Goal: Contribute content: Contribute content

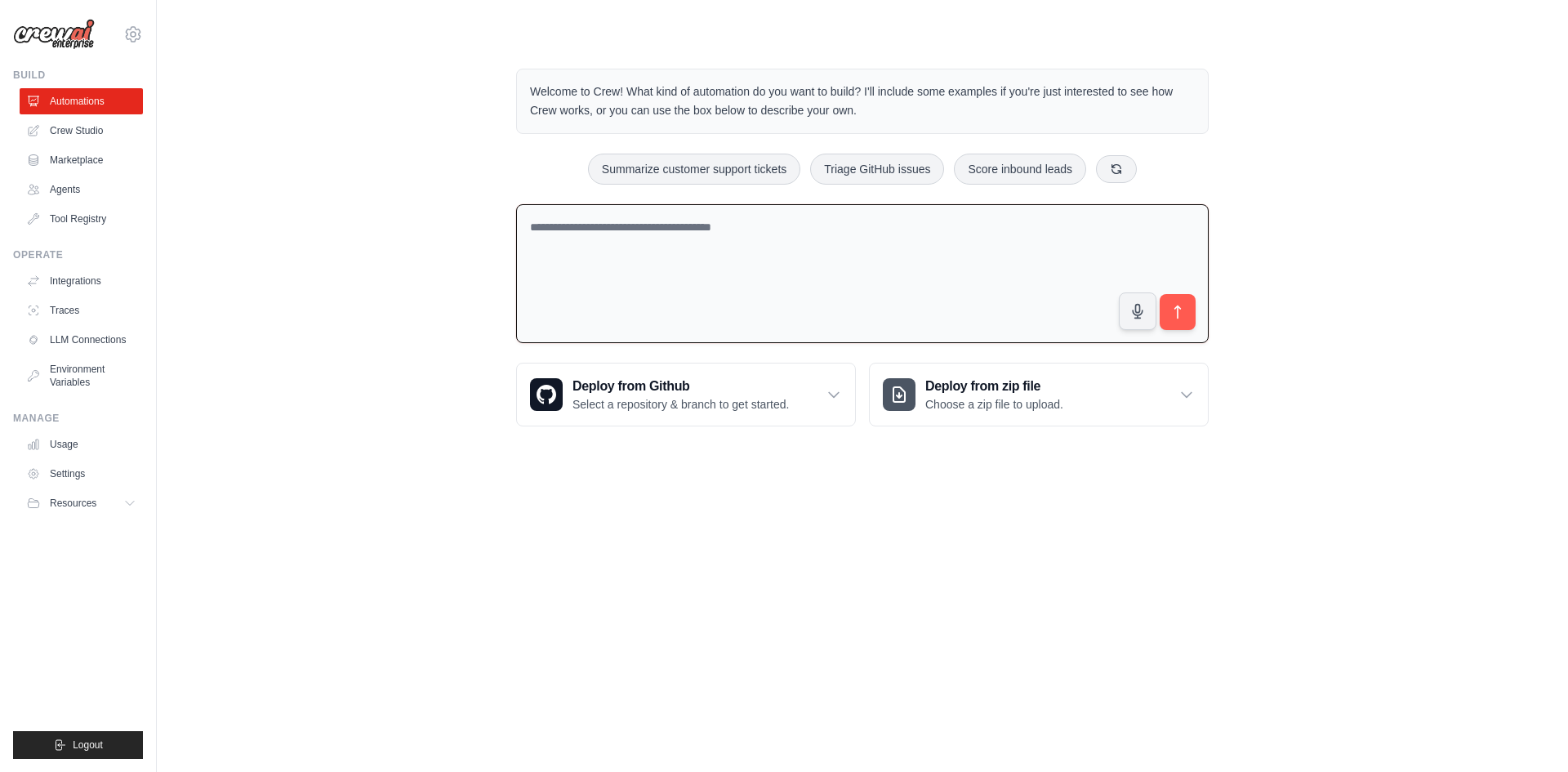
click at [686, 237] on textarea at bounding box center [862, 275] width 693 height 140
type textarea "**********"
click at [1174, 305] on icon "submit" at bounding box center [1178, 312] width 17 height 17
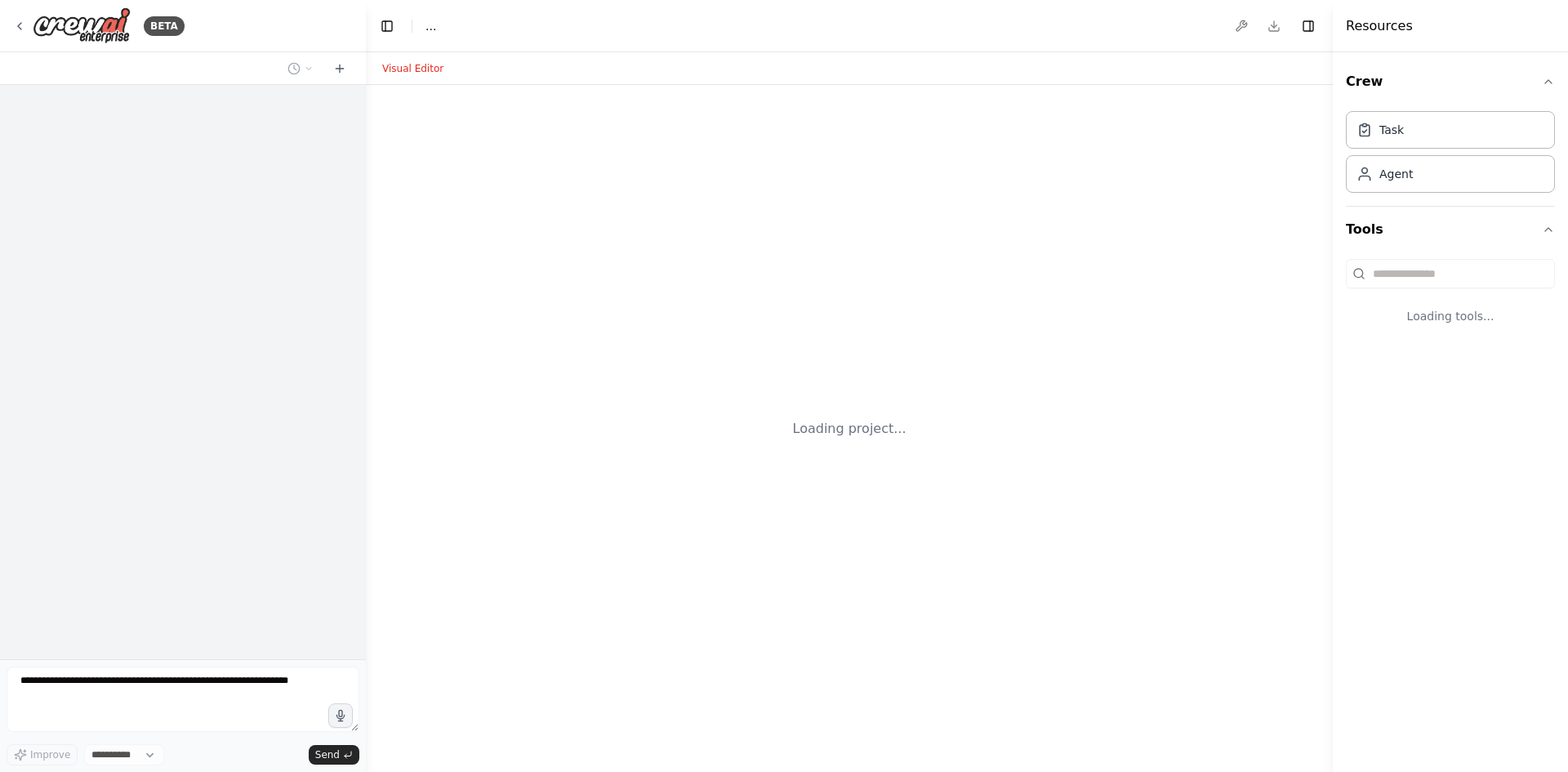
select select "****"
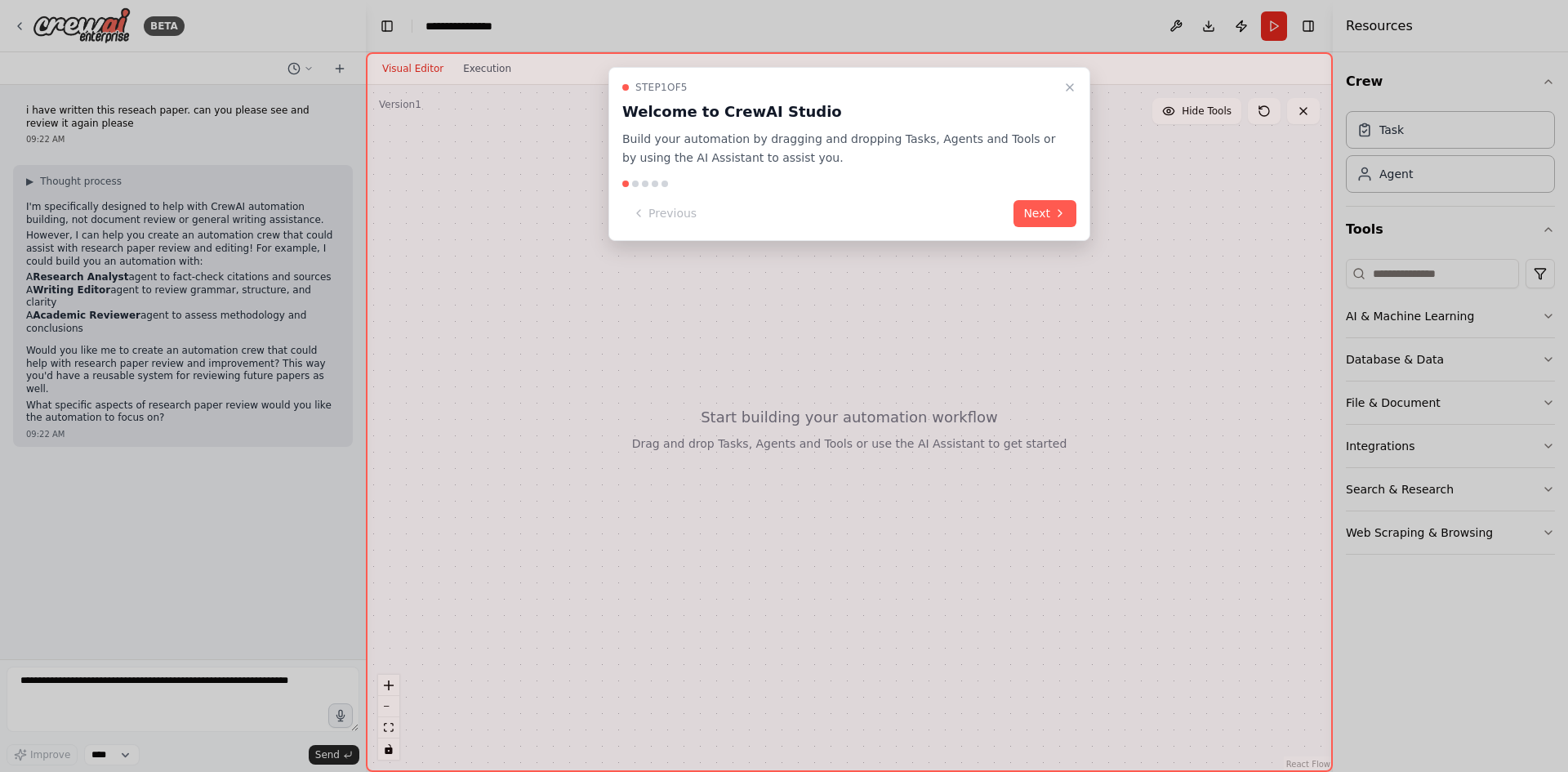
click at [1549, 318] on div at bounding box center [784, 386] width 1568 height 772
click at [1047, 223] on button "Next" at bounding box center [1045, 213] width 63 height 27
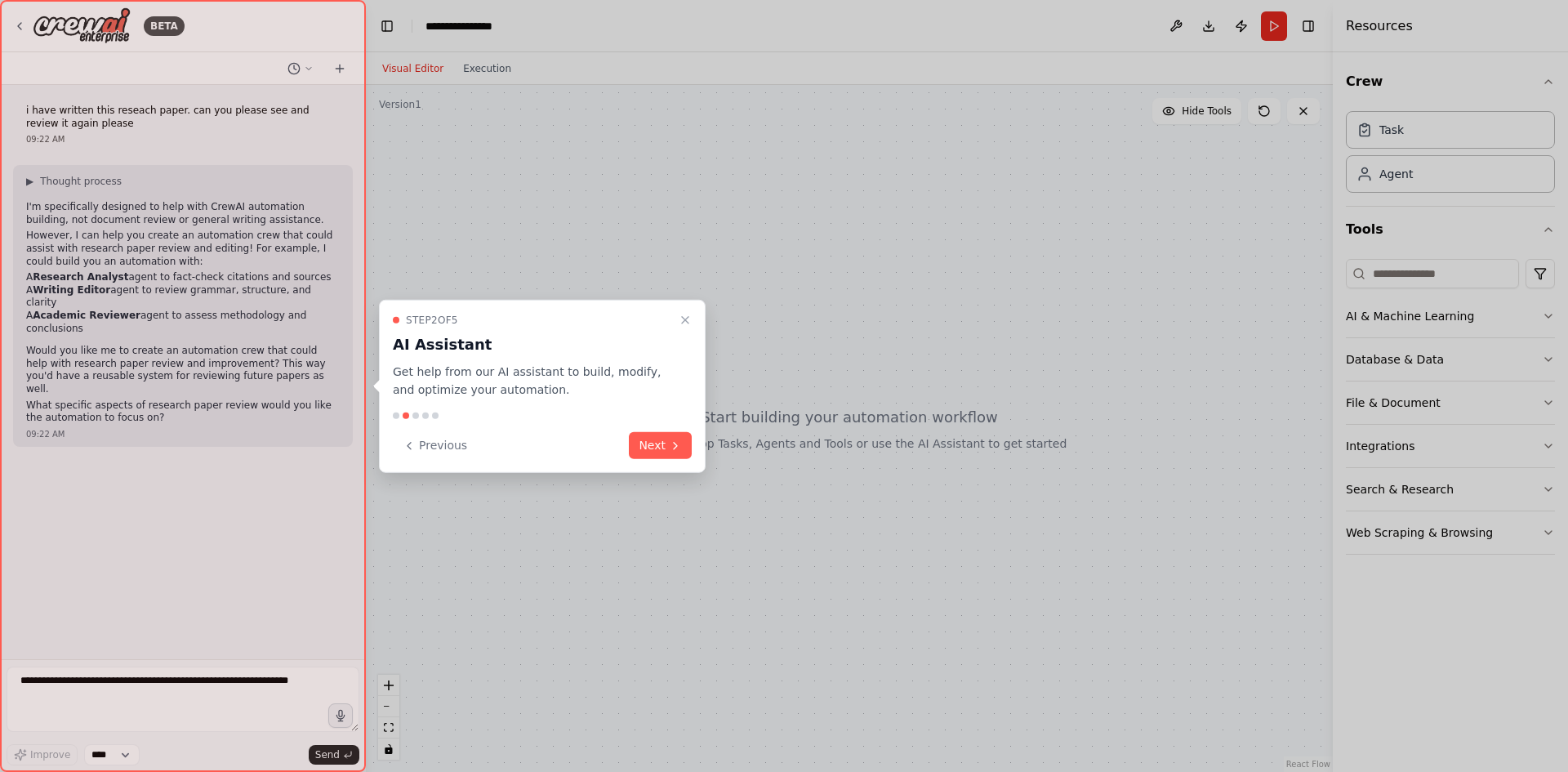
click at [656, 432] on div "Previous Next" at bounding box center [543, 445] width 299 height 27
click at [659, 442] on button "Next" at bounding box center [660, 445] width 63 height 27
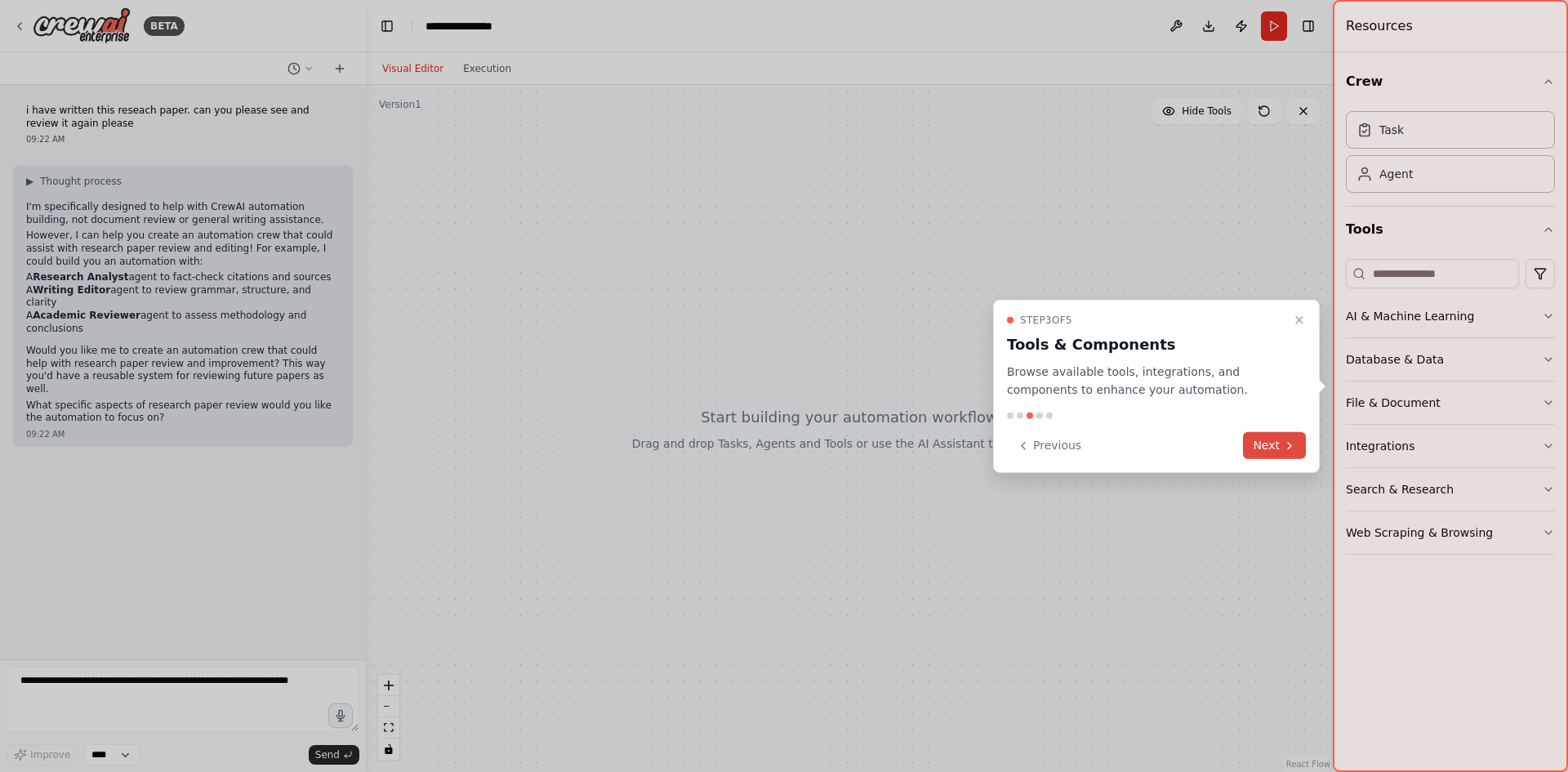
click at [1264, 438] on button "Next" at bounding box center [1275, 445] width 63 height 27
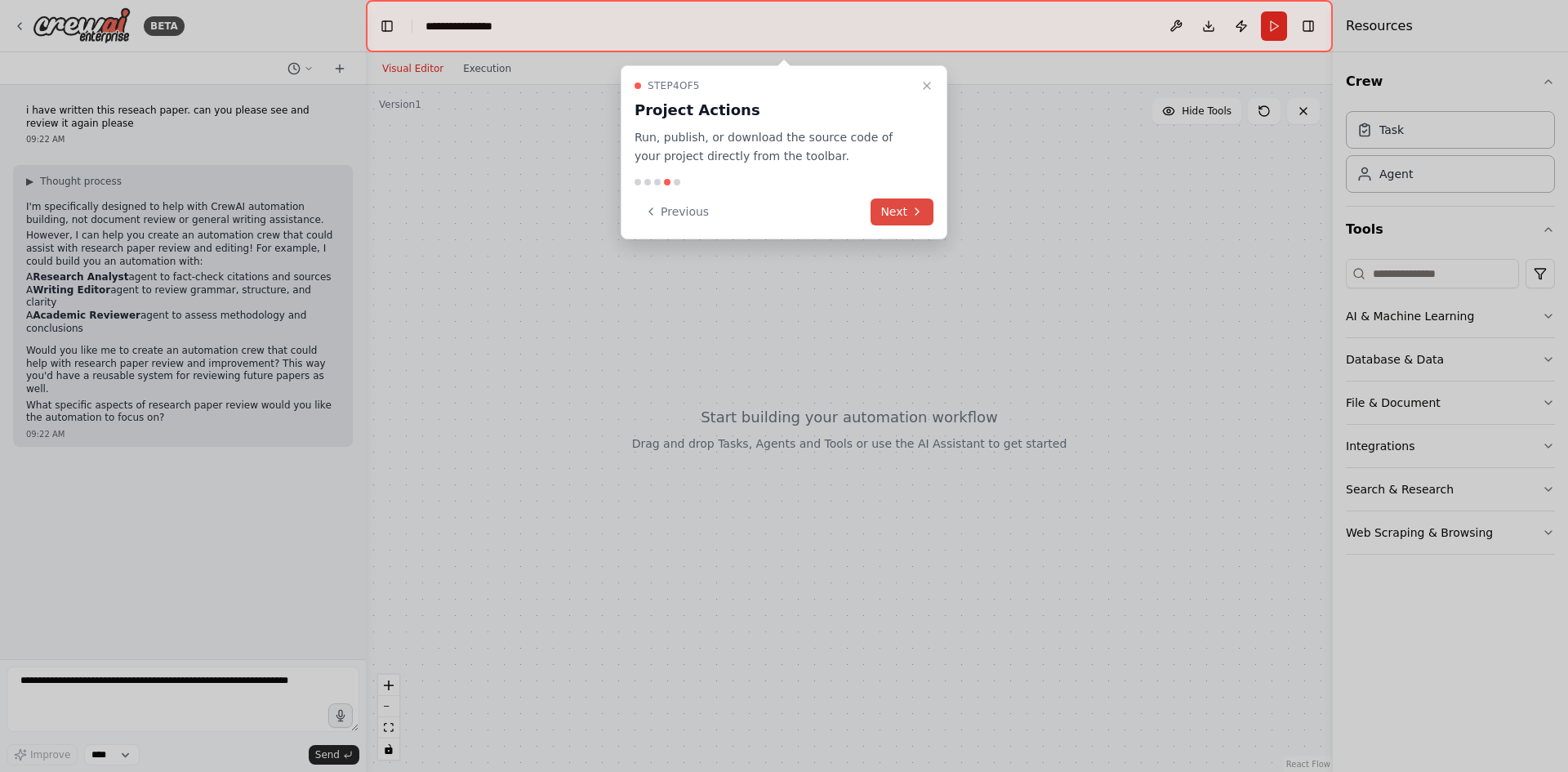
click at [919, 220] on button "Next" at bounding box center [901, 212] width 63 height 27
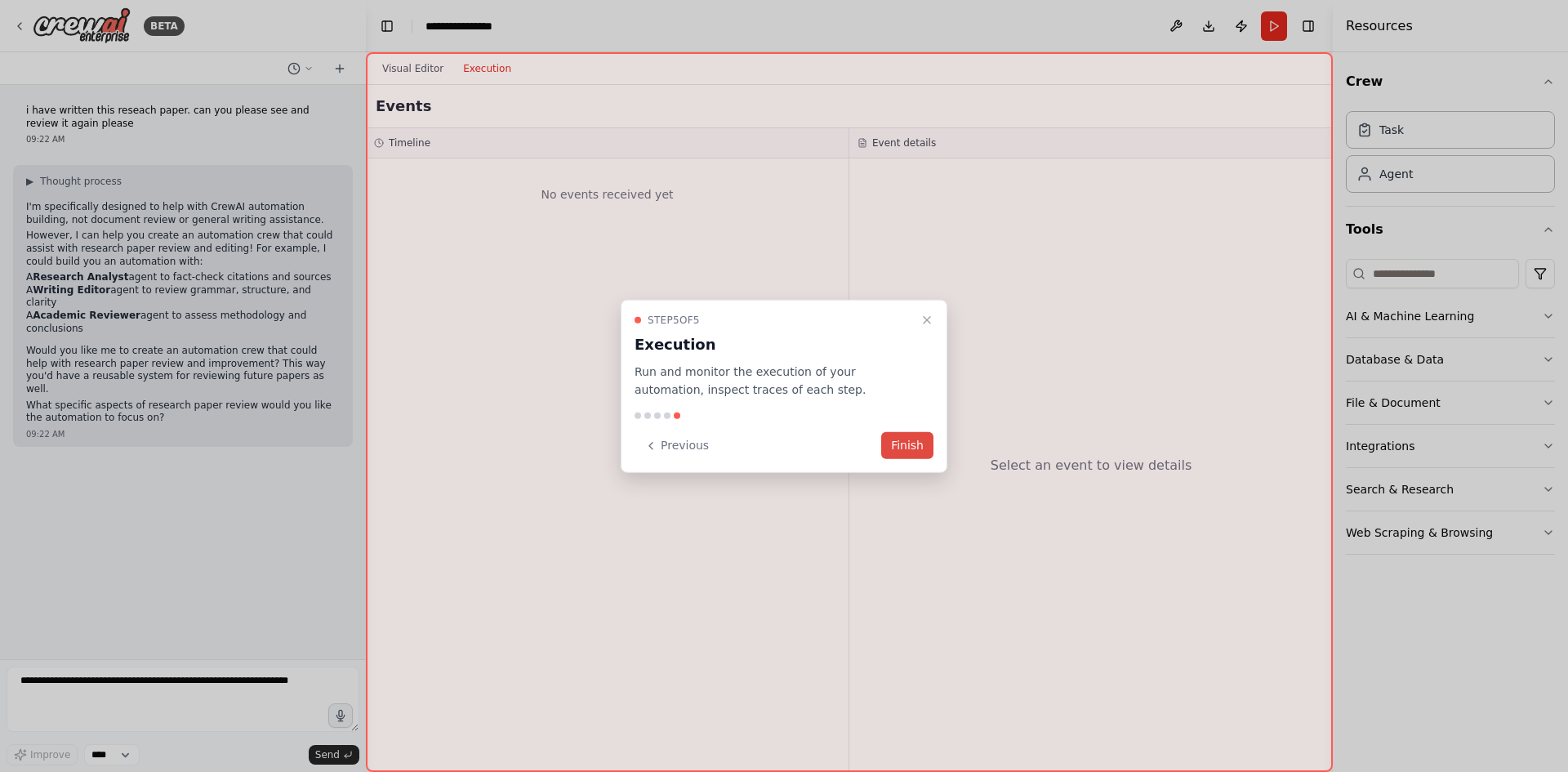
click at [921, 449] on button "Finish" at bounding box center [907, 445] width 52 height 27
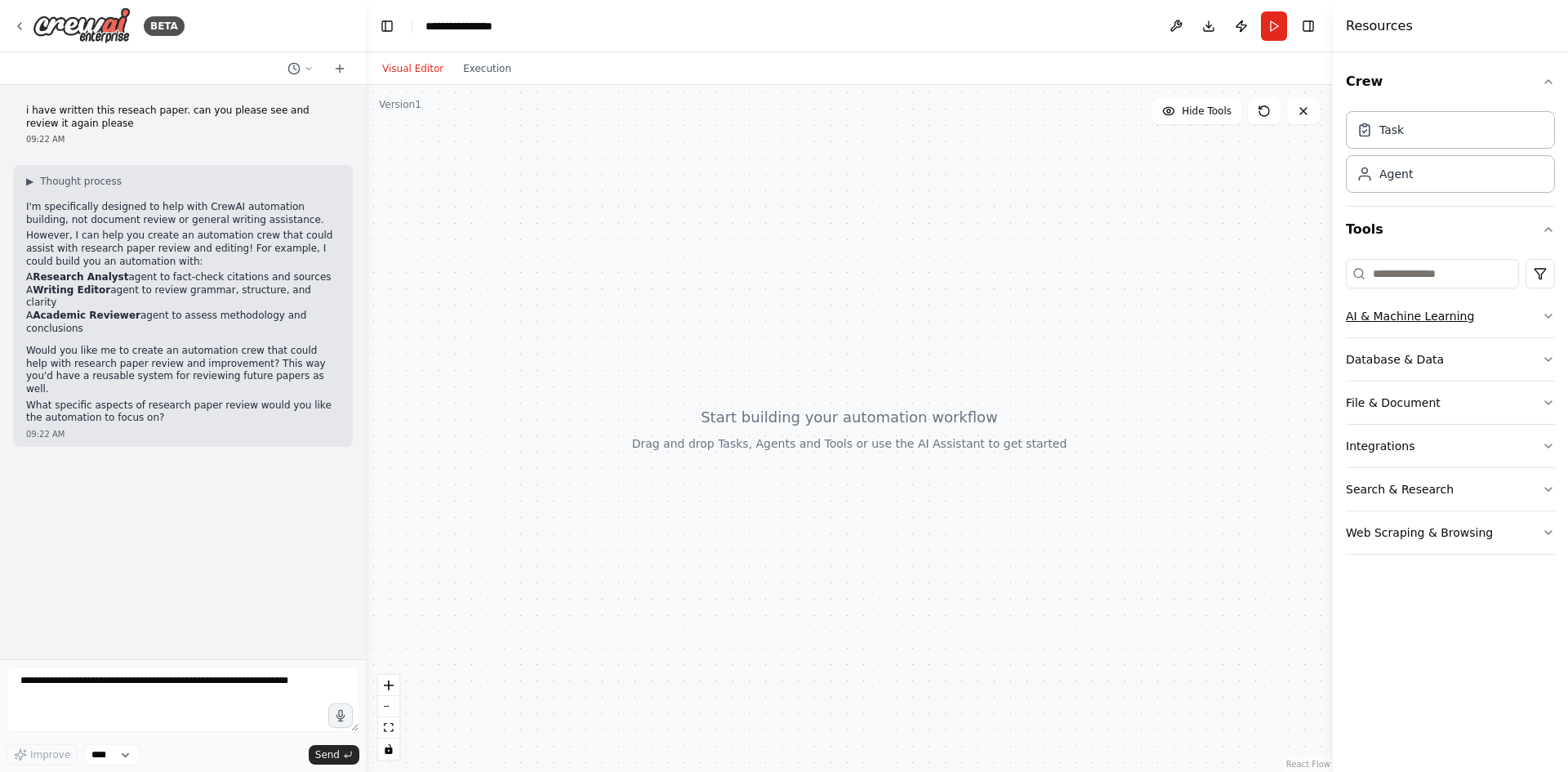
click at [1398, 320] on button "AI & Machine Learning" at bounding box center [1450, 316] width 209 height 43
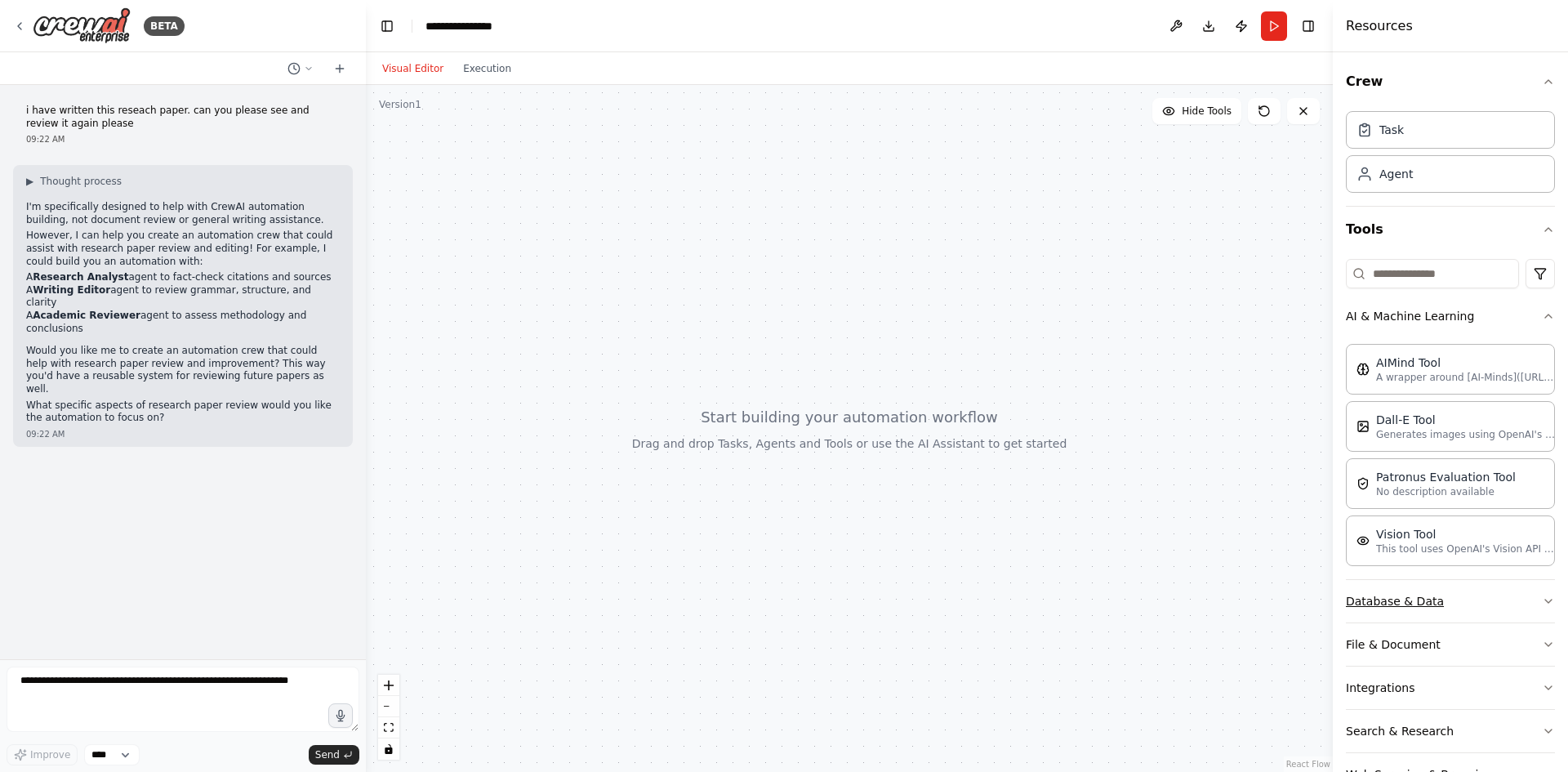
click at [1369, 597] on button "Database & Data" at bounding box center [1450, 601] width 209 height 43
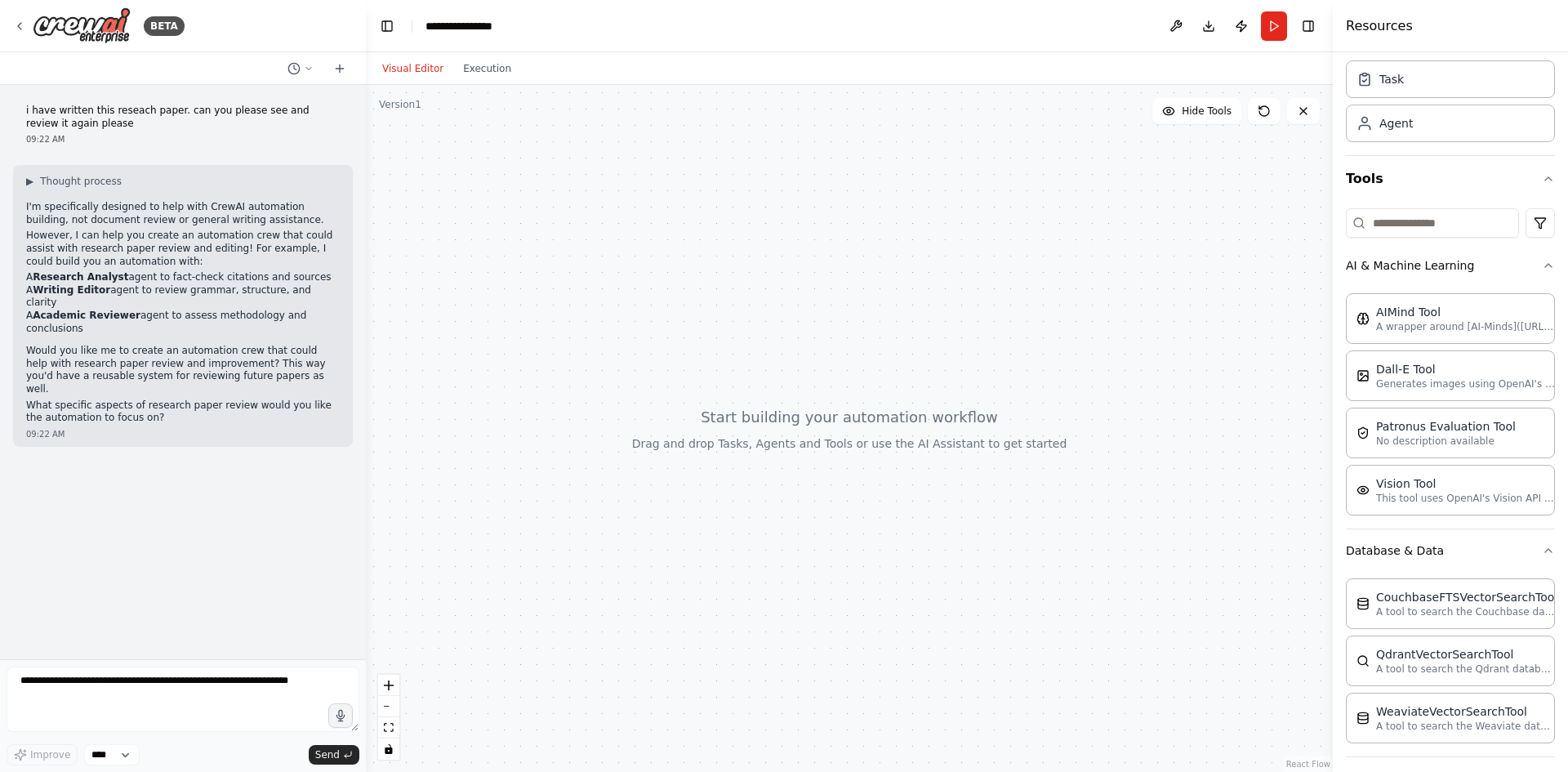
scroll to position [236, 0]
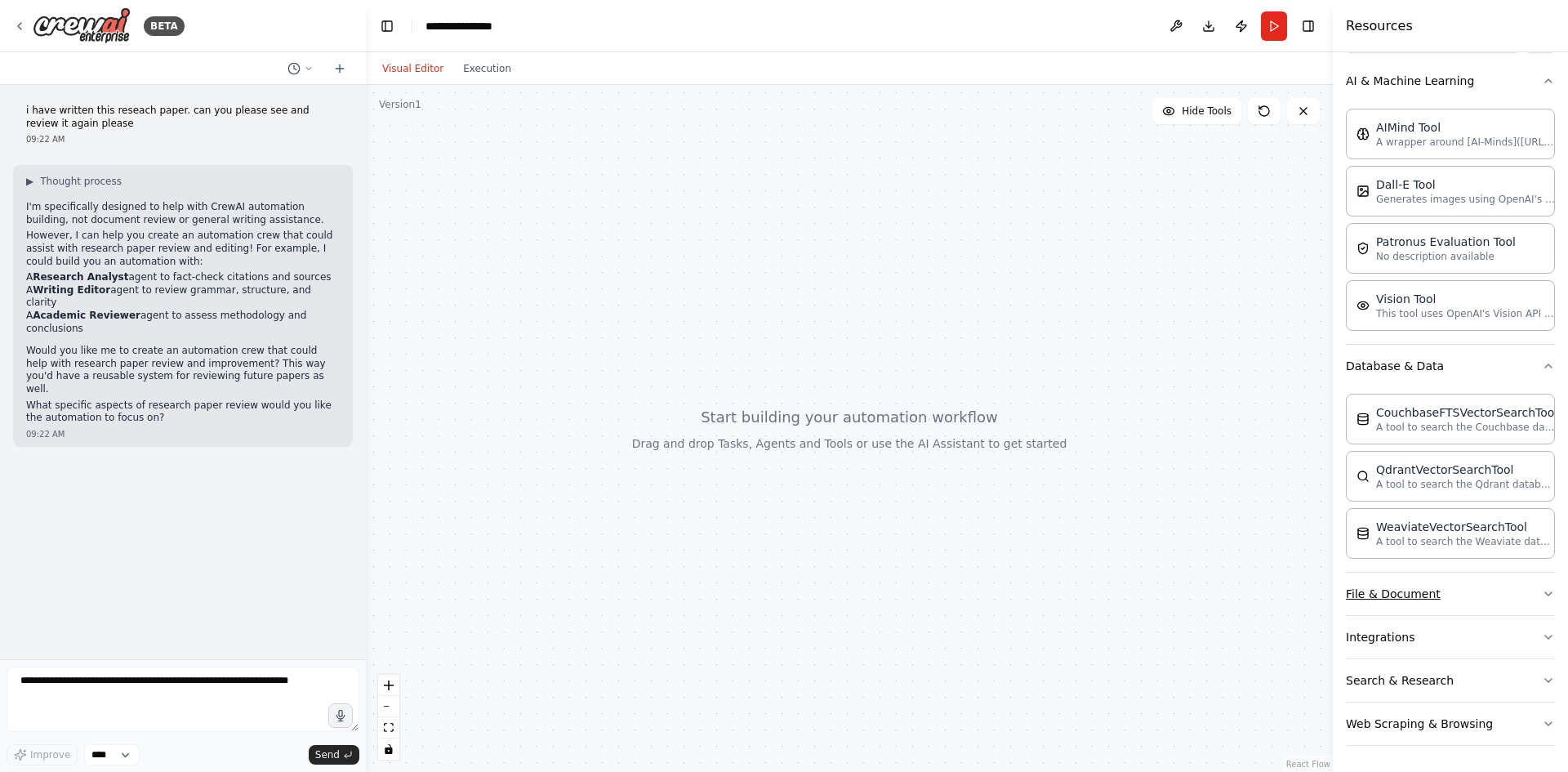
click at [1409, 588] on button "File & Document" at bounding box center [1450, 594] width 209 height 43
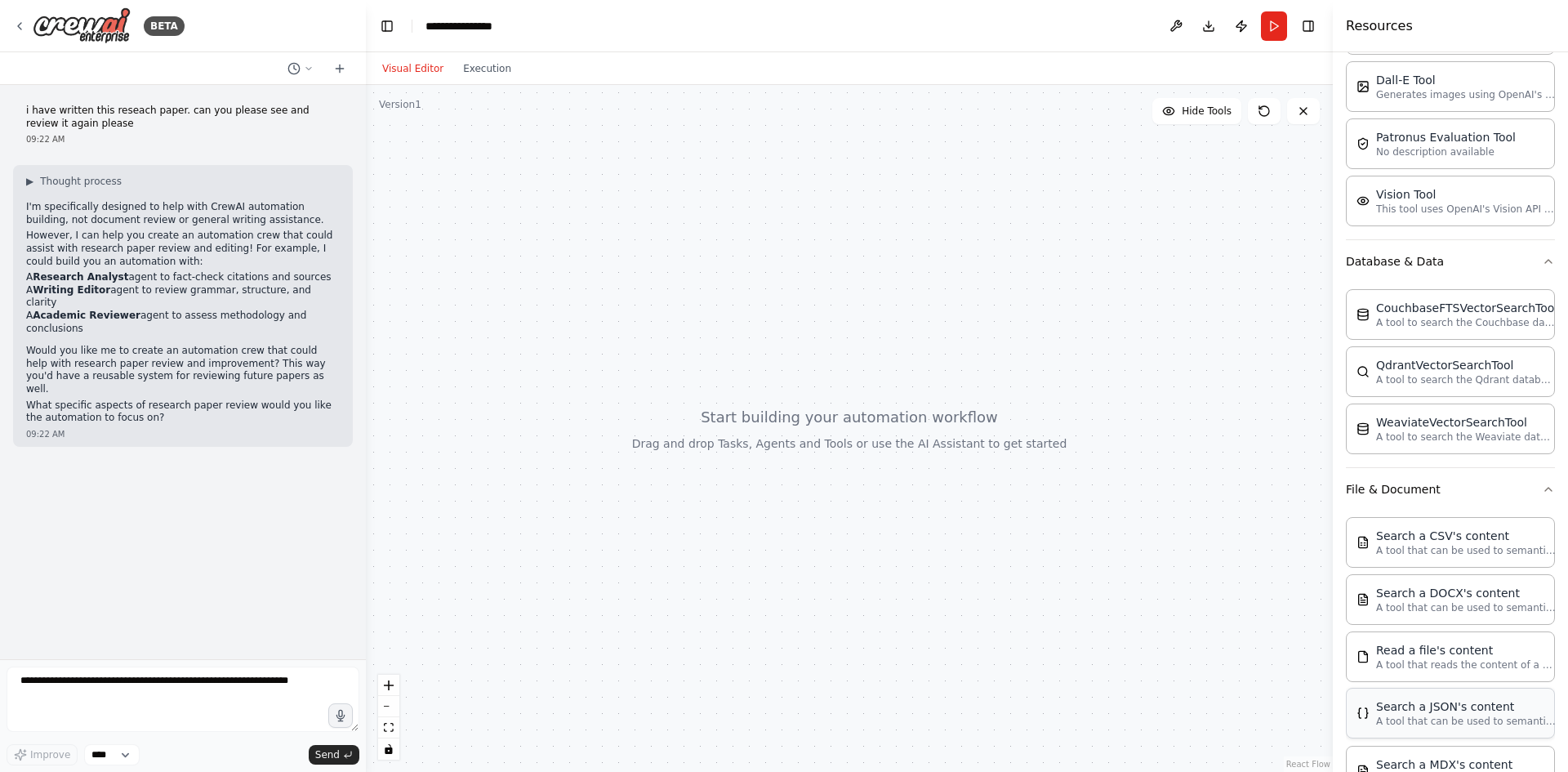
scroll to position [480, 0]
